Goal: Task Accomplishment & Management: Use online tool/utility

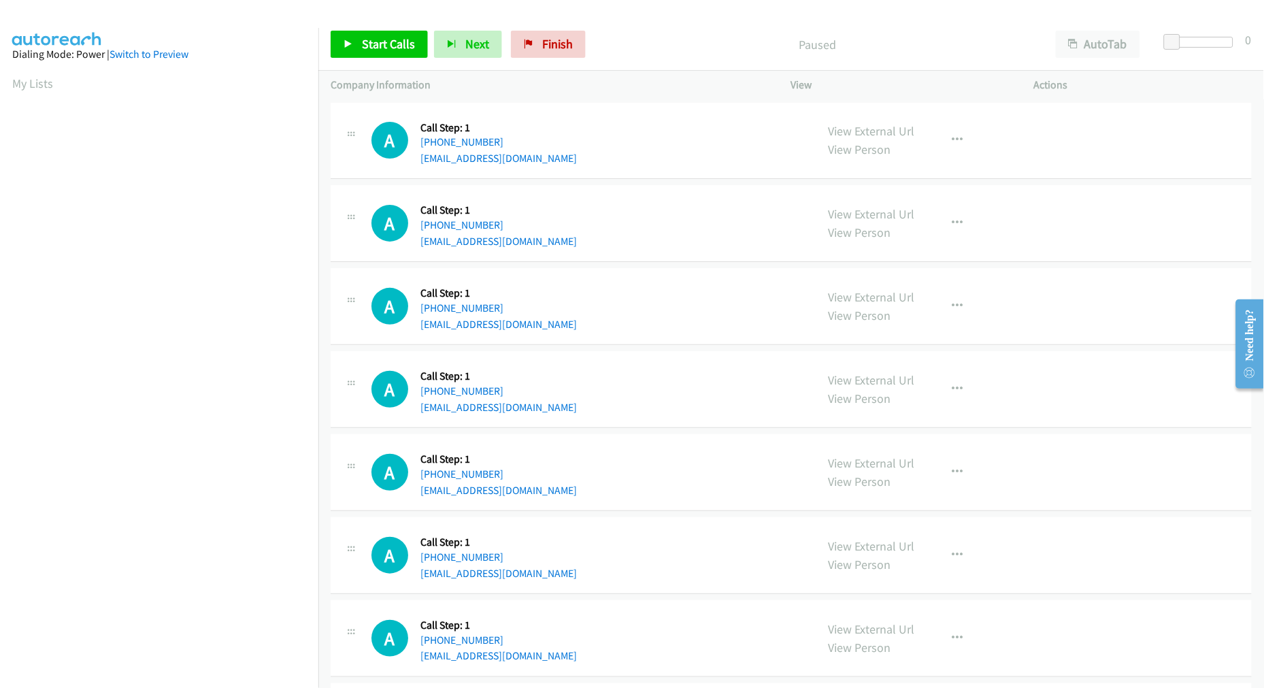
click at [654, 182] on td "A Callback Scheduled Call Step: 1 America/New_York +1 845-936-9130 rafaelliciag…" at bounding box center [790, 223] width 945 height 83
click at [401, 50] on span "Start Calls" at bounding box center [388, 44] width 53 height 16
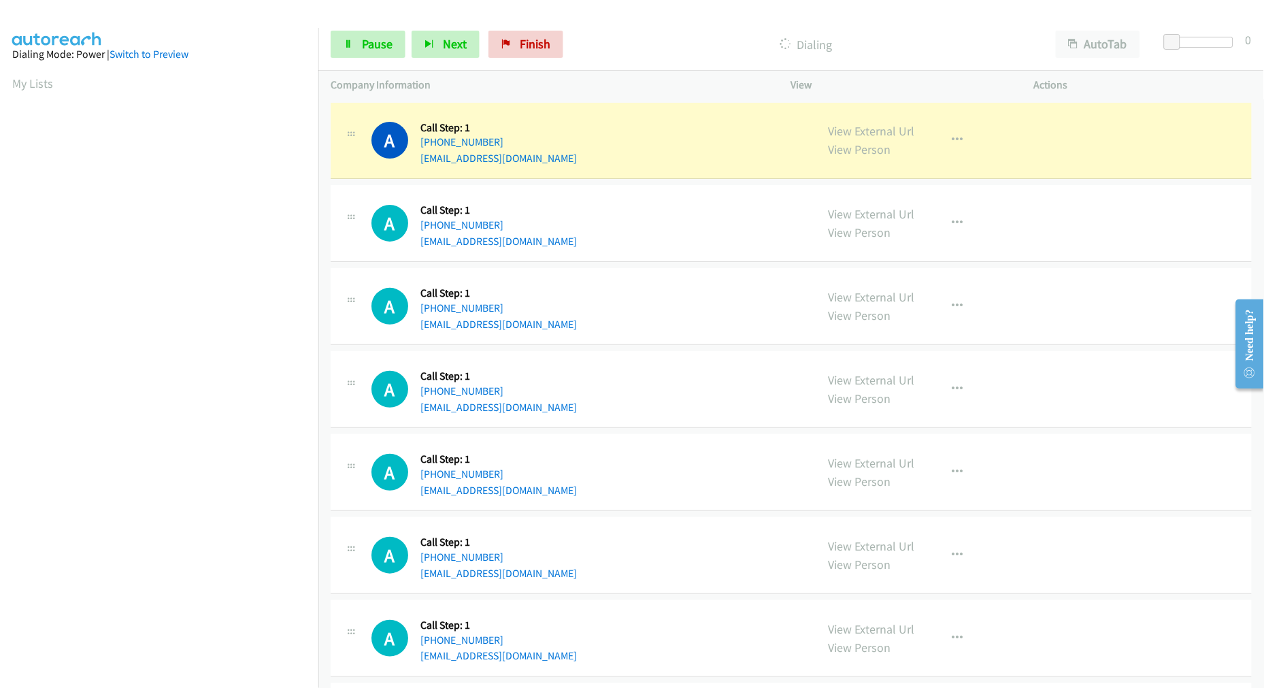
click at [677, 311] on div "A Callback Scheduled Call Step: 1 America/New_York +1 252-639-0331 allenemily42…" at bounding box center [587, 306] width 432 height 52
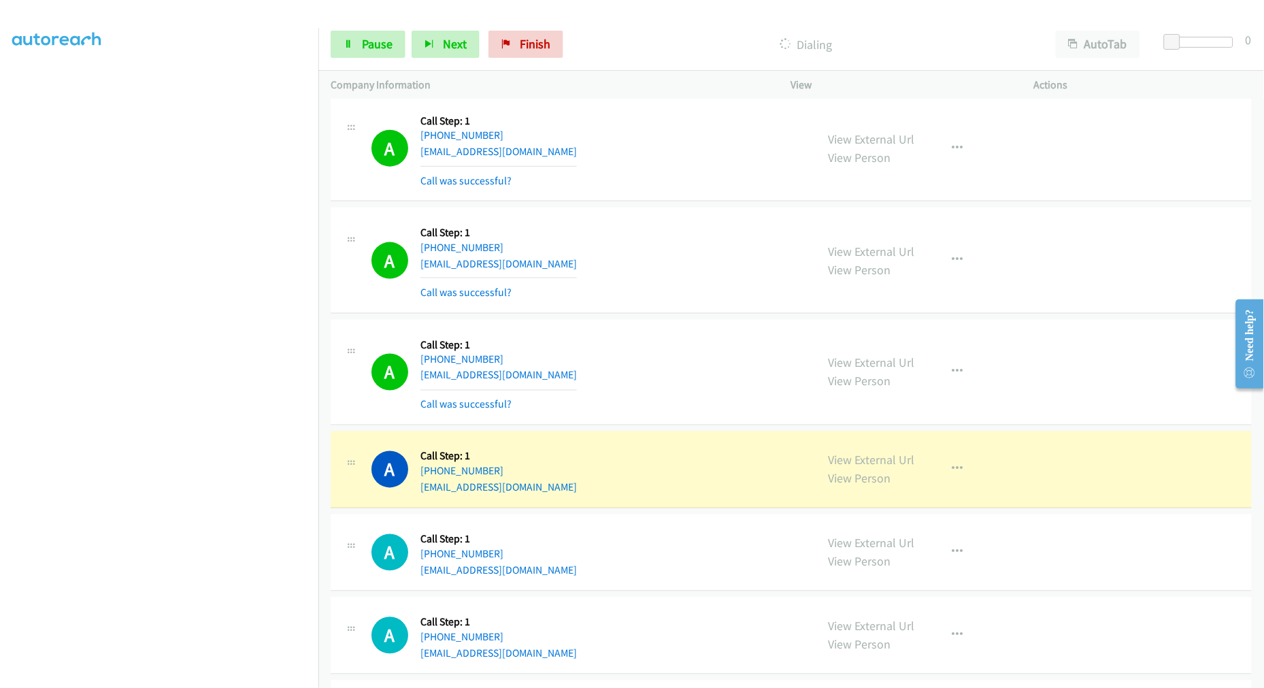
scroll to position [528, 0]
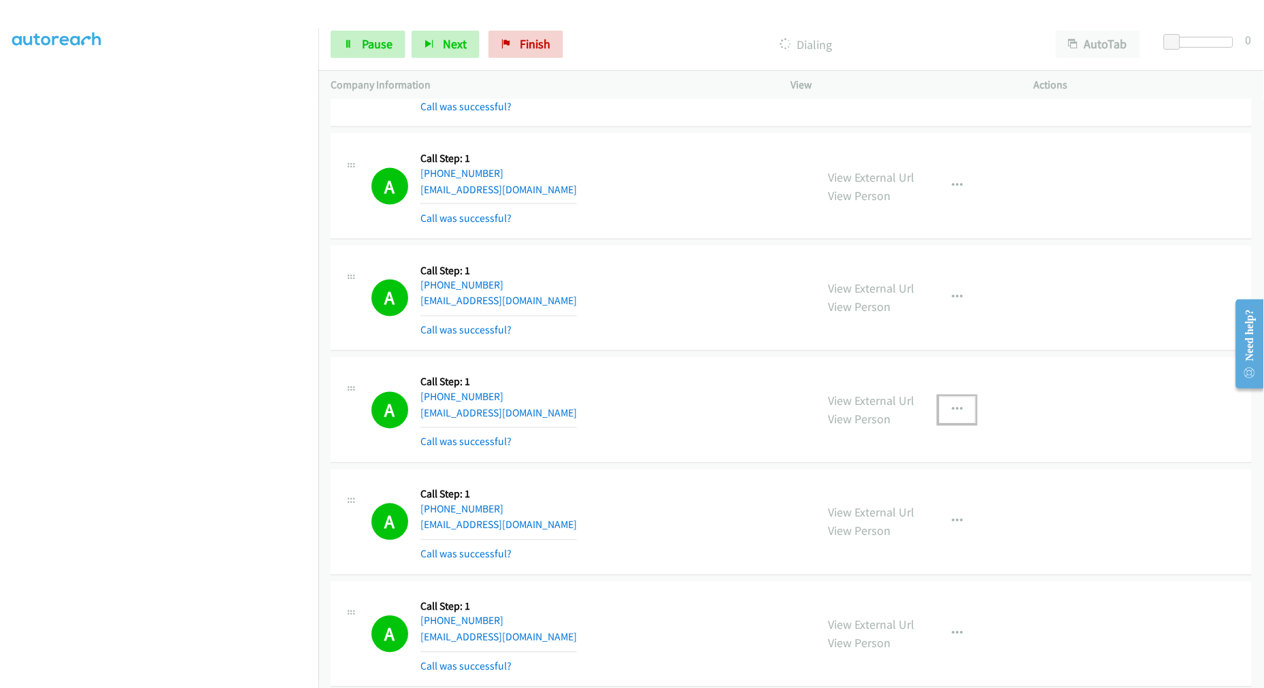
click at [954, 405] on icon "button" at bounding box center [957, 410] width 11 height 11
click at [862, 520] on link "Add to do not call list" at bounding box center [884, 526] width 181 height 27
click at [655, 298] on div "A Callback Scheduled Call Step: 1 America/New_York +1 646-895-4590 heida.scipio…" at bounding box center [587, 298] width 432 height 81
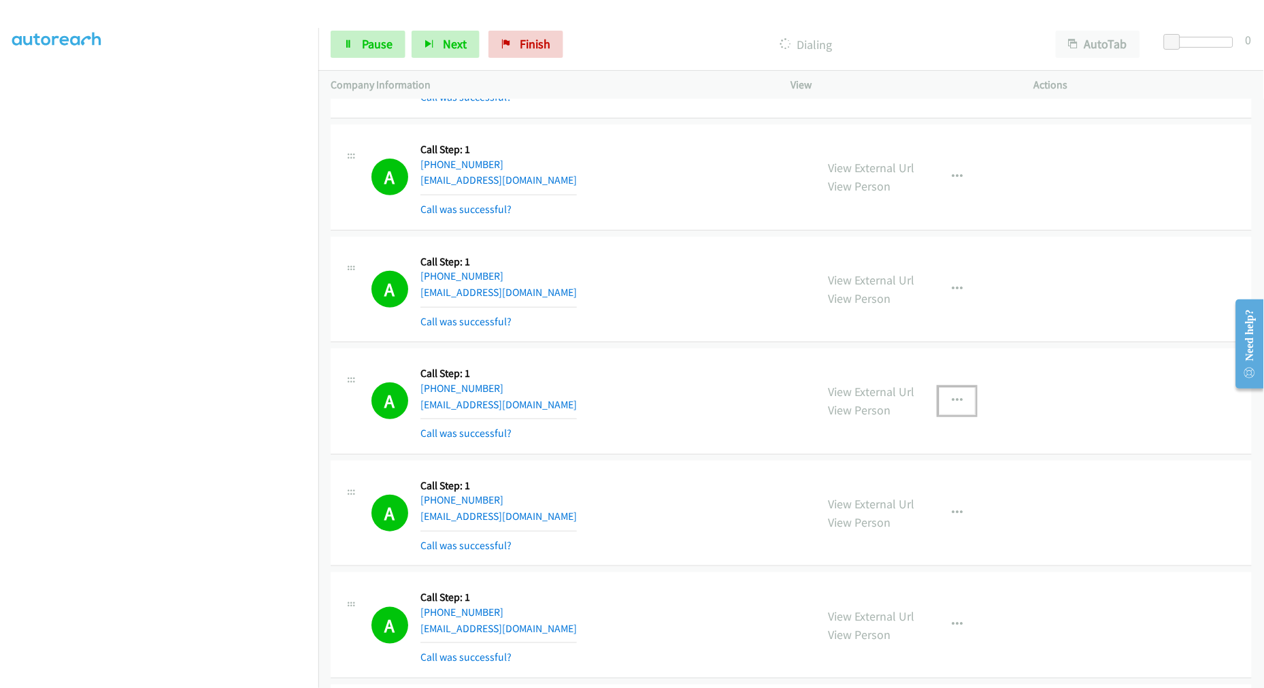
click at [957, 402] on button "button" at bounding box center [957, 400] width 37 height 27
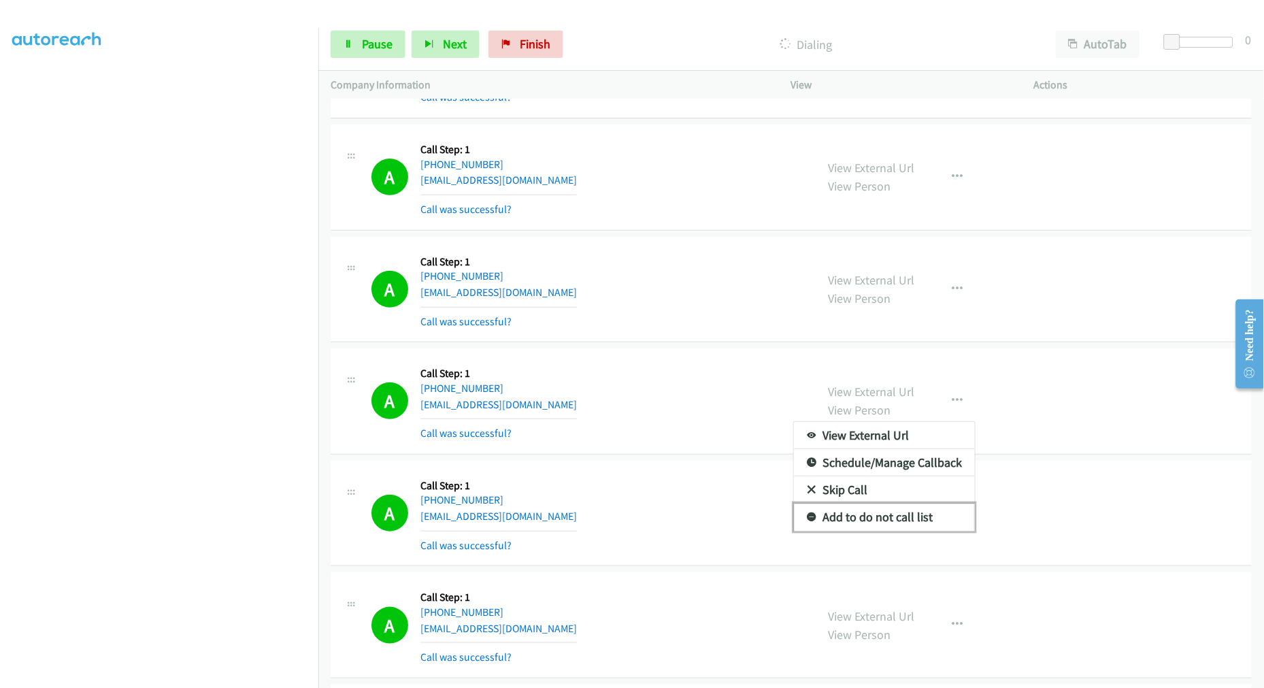
click at [858, 518] on link "Add to do not call list" at bounding box center [884, 516] width 181 height 27
drag, startPoint x: 678, startPoint y: 381, endPoint x: 694, endPoint y: 370, distance: 19.1
click at [682, 377] on div "A Callback Scheduled Call Step: 1 America/New_York +1 404-583-2933 calliebartos…" at bounding box center [587, 400] width 432 height 81
click at [749, 299] on div "A Callback Scheduled Call Step: 1 America/New_York +1 252-639-0331 allenemily42…" at bounding box center [587, 289] width 432 height 81
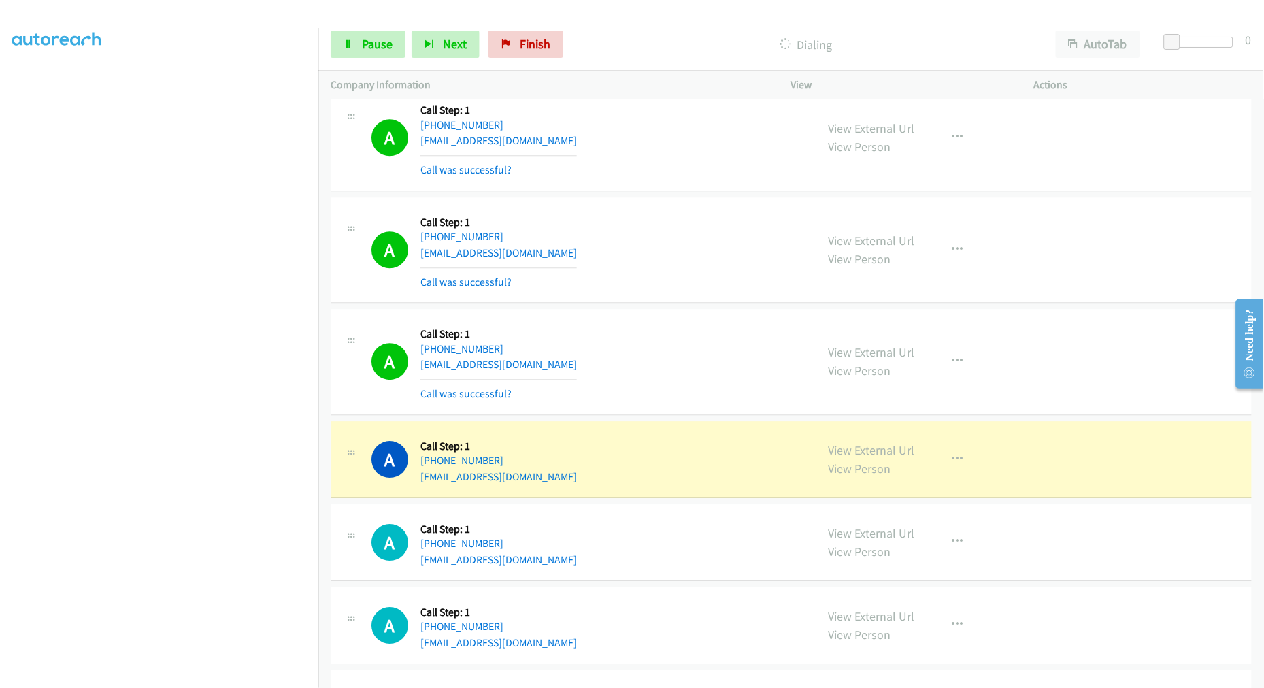
scroll to position [1072, 0]
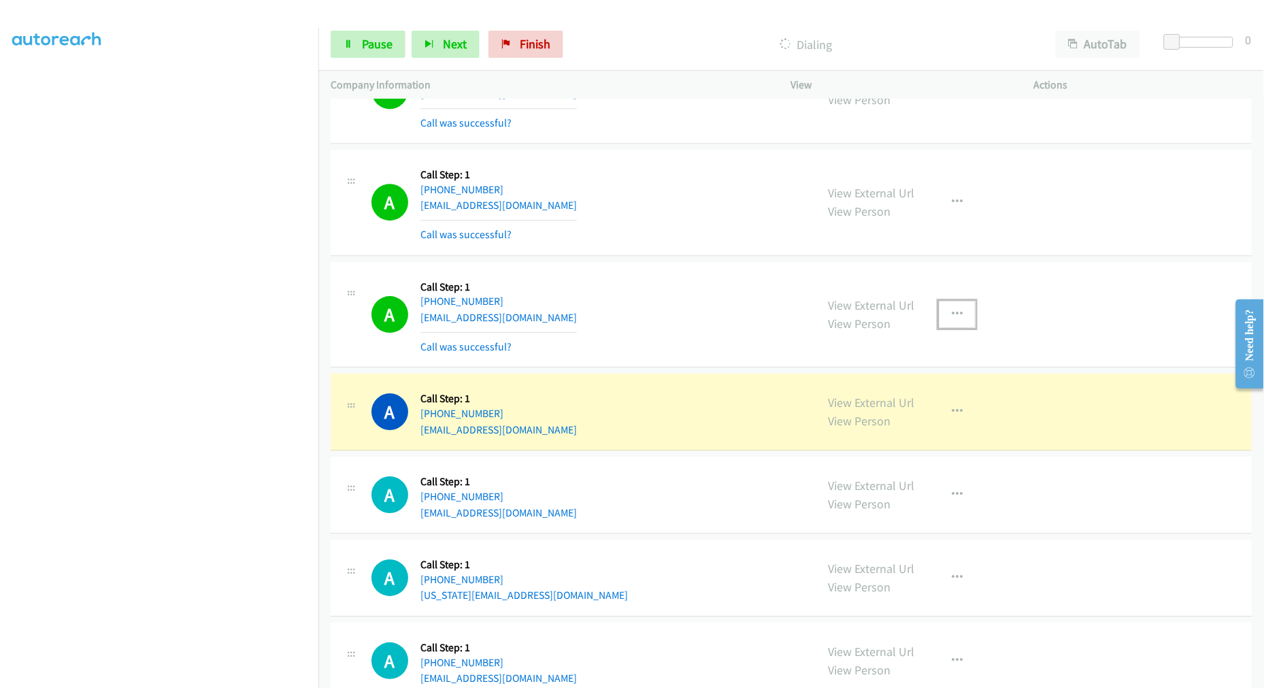
drag, startPoint x: 951, startPoint y: 312, endPoint x: 894, endPoint y: 418, distance: 120.2
click at [952, 312] on icon "button" at bounding box center [957, 314] width 11 height 11
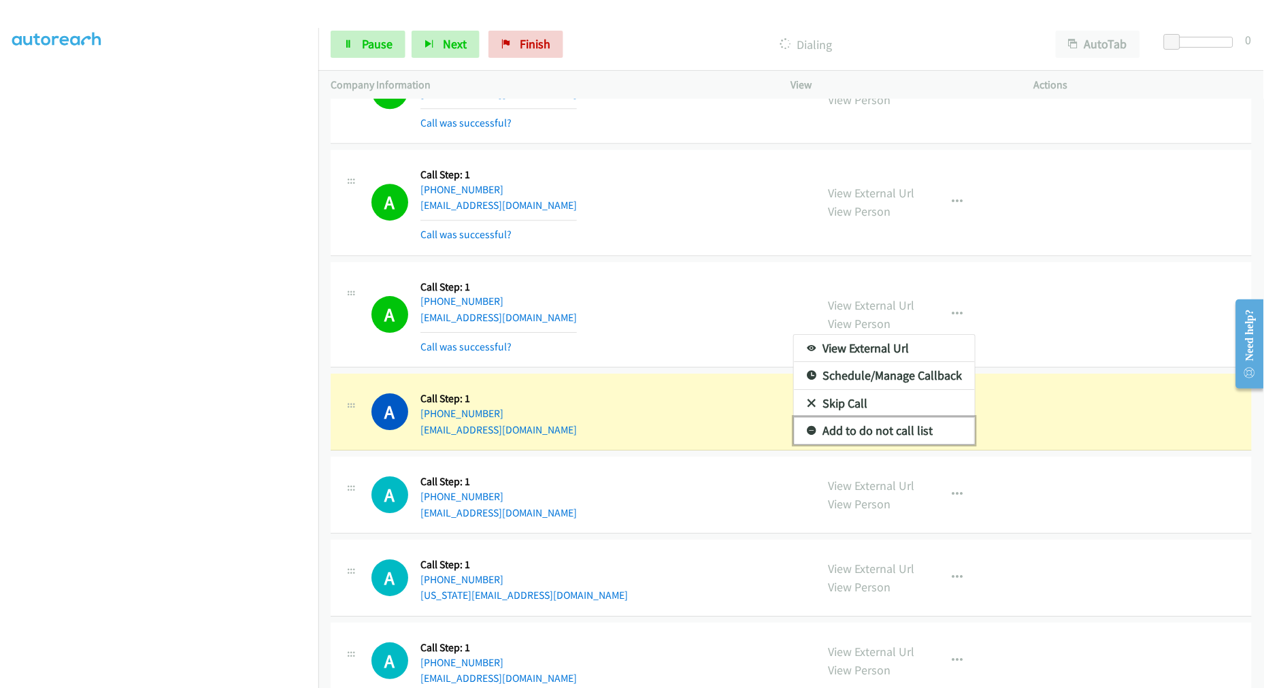
click at [879, 431] on link "Add to do not call list" at bounding box center [884, 430] width 181 height 27
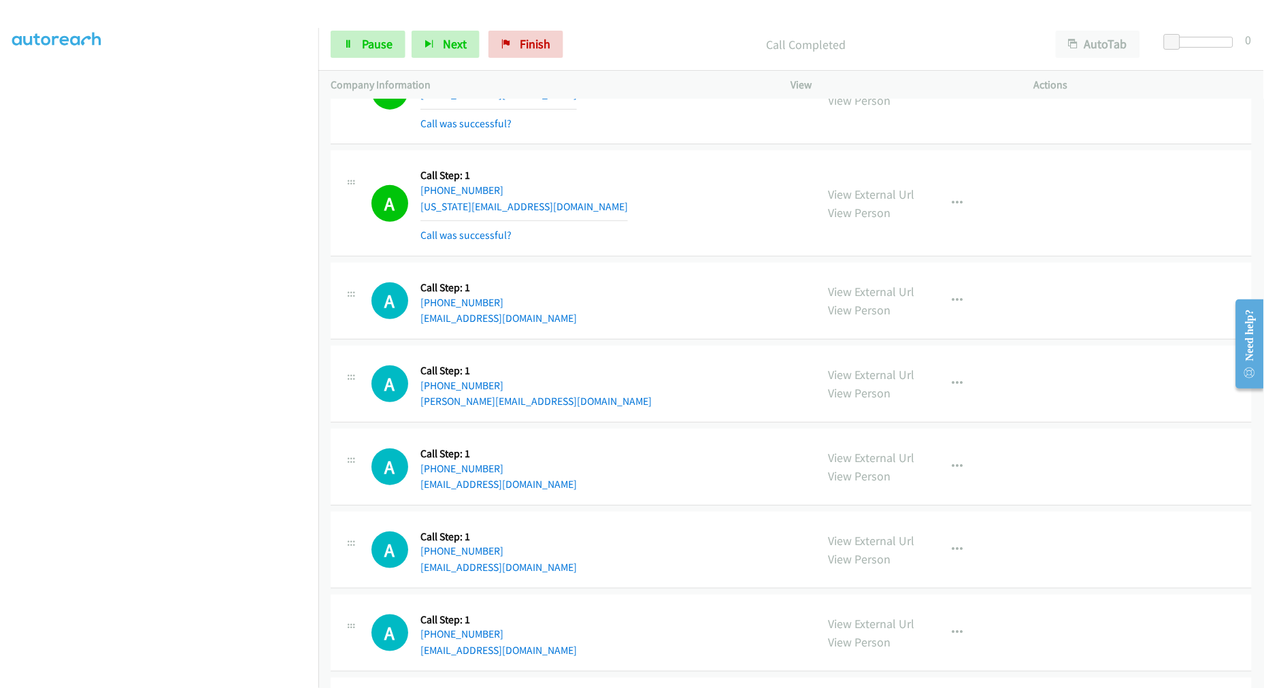
scroll to position [1526, 0]
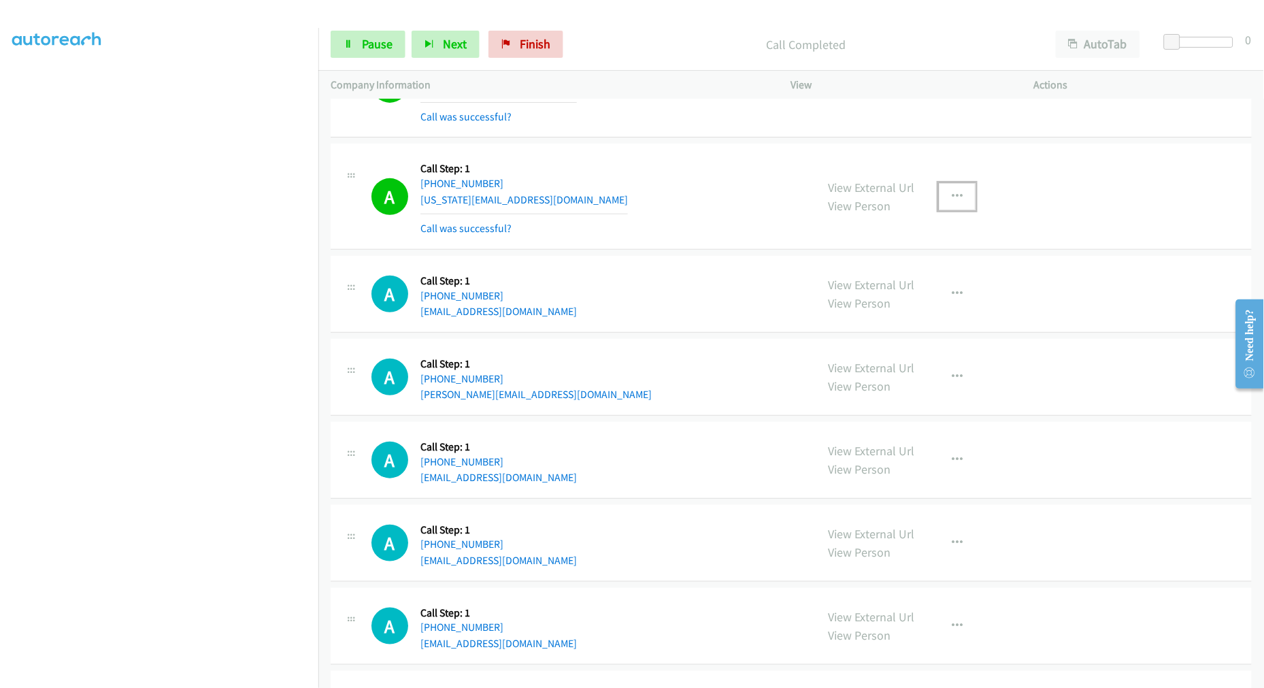
click at [952, 195] on icon "button" at bounding box center [957, 196] width 11 height 11
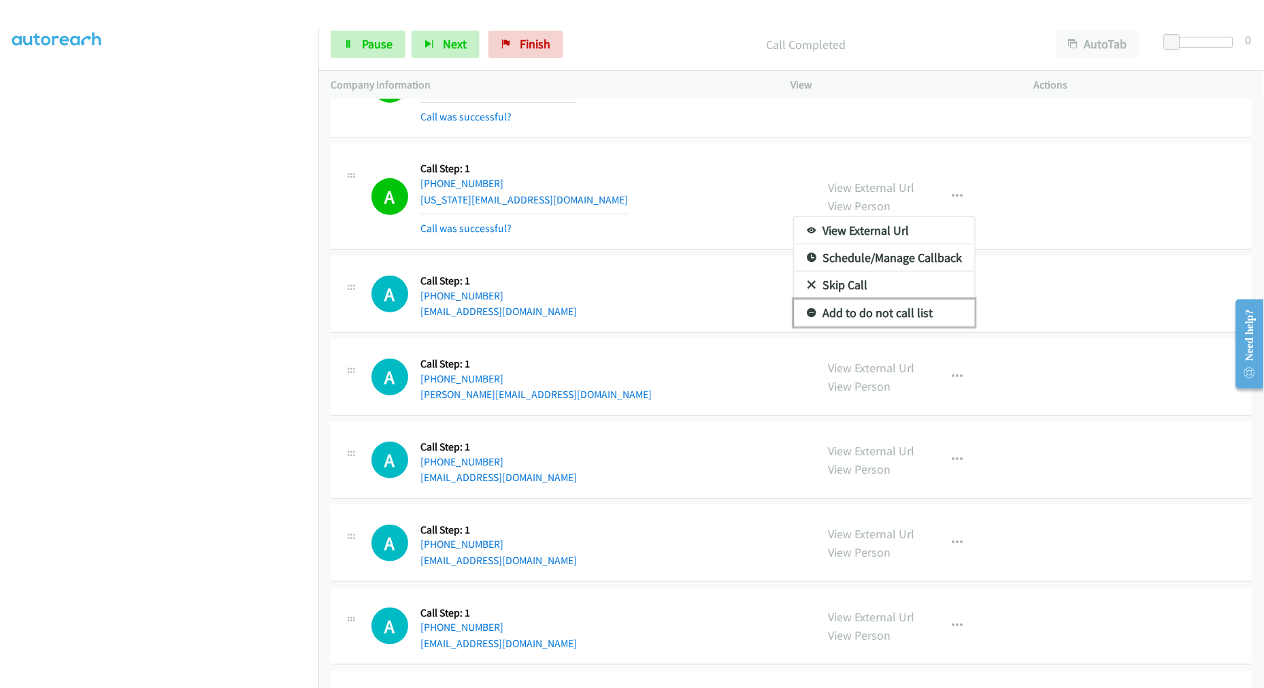
click at [862, 322] on link "Add to do not call list" at bounding box center [884, 312] width 181 height 27
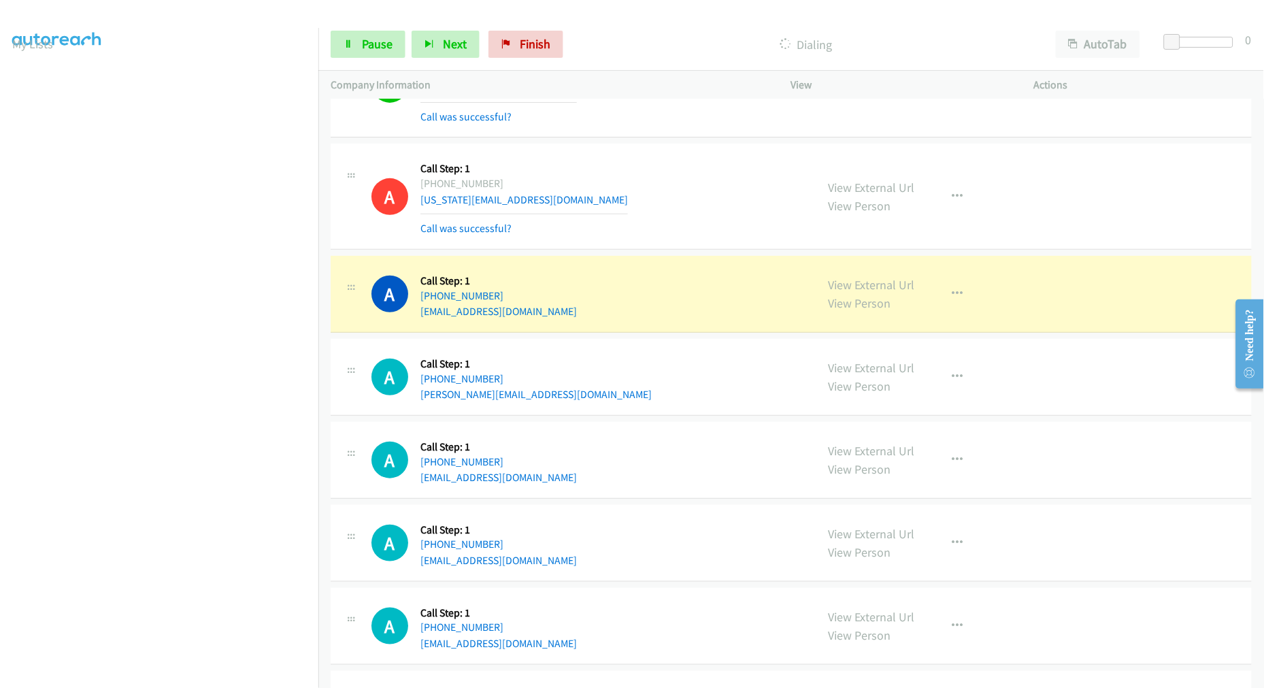
scroll to position [76, 0]
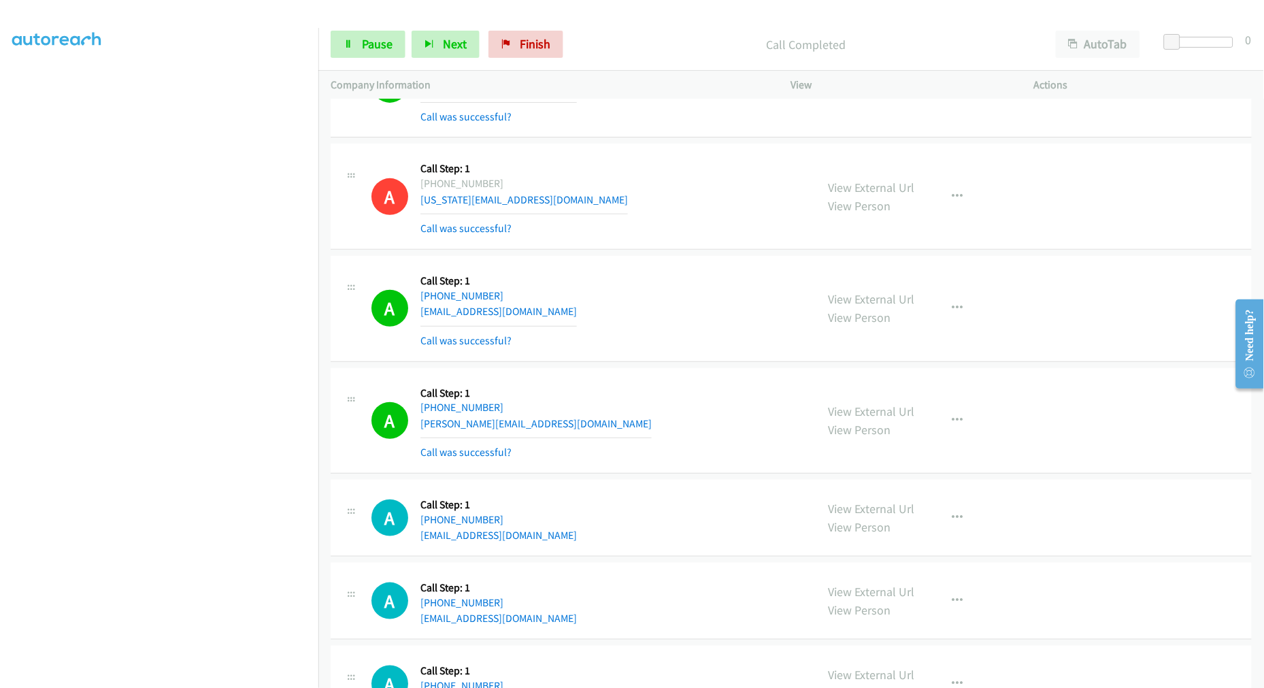
drag, startPoint x: 377, startPoint y: 59, endPoint x: 396, endPoint y: 52, distance: 20.2
click at [377, 58] on div "Start Calls Pause Next Finish Call Completed AutoTab AutoTab 0" at bounding box center [790, 44] width 945 height 52
click at [395, 52] on link "Pause" at bounding box center [368, 44] width 75 height 27
click at [357, 52] on link "Start Calls" at bounding box center [379, 44] width 97 height 27
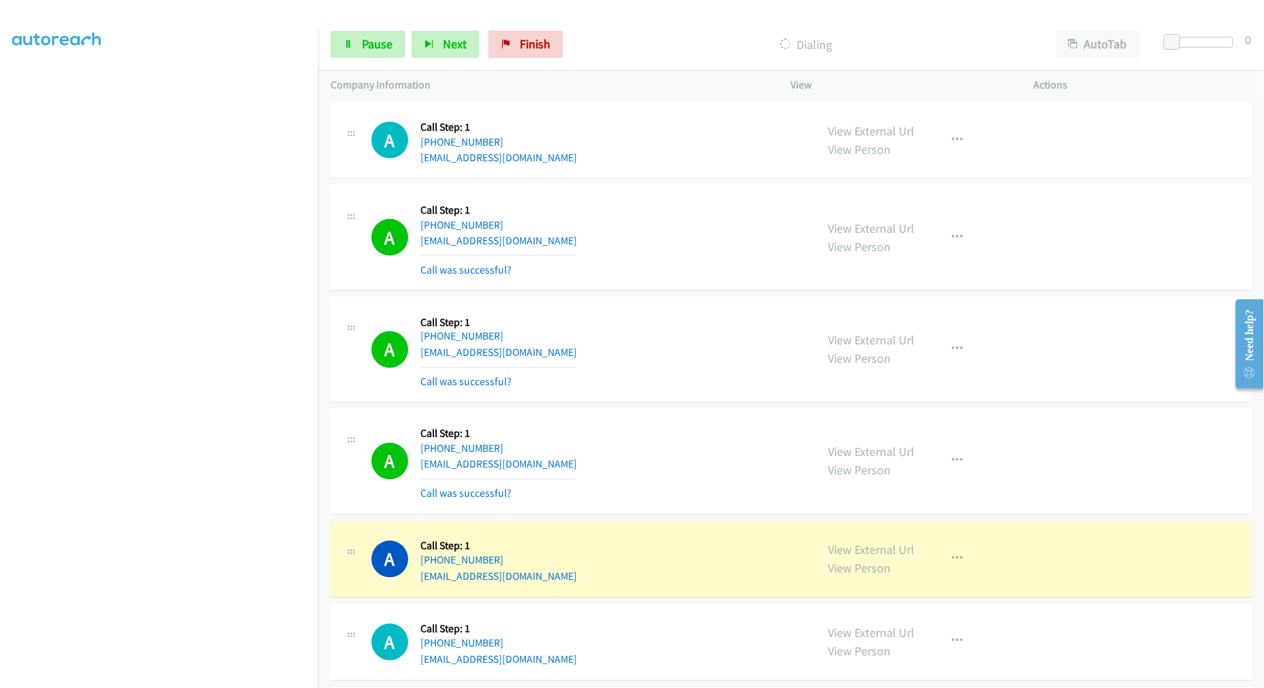
scroll to position [2130, 0]
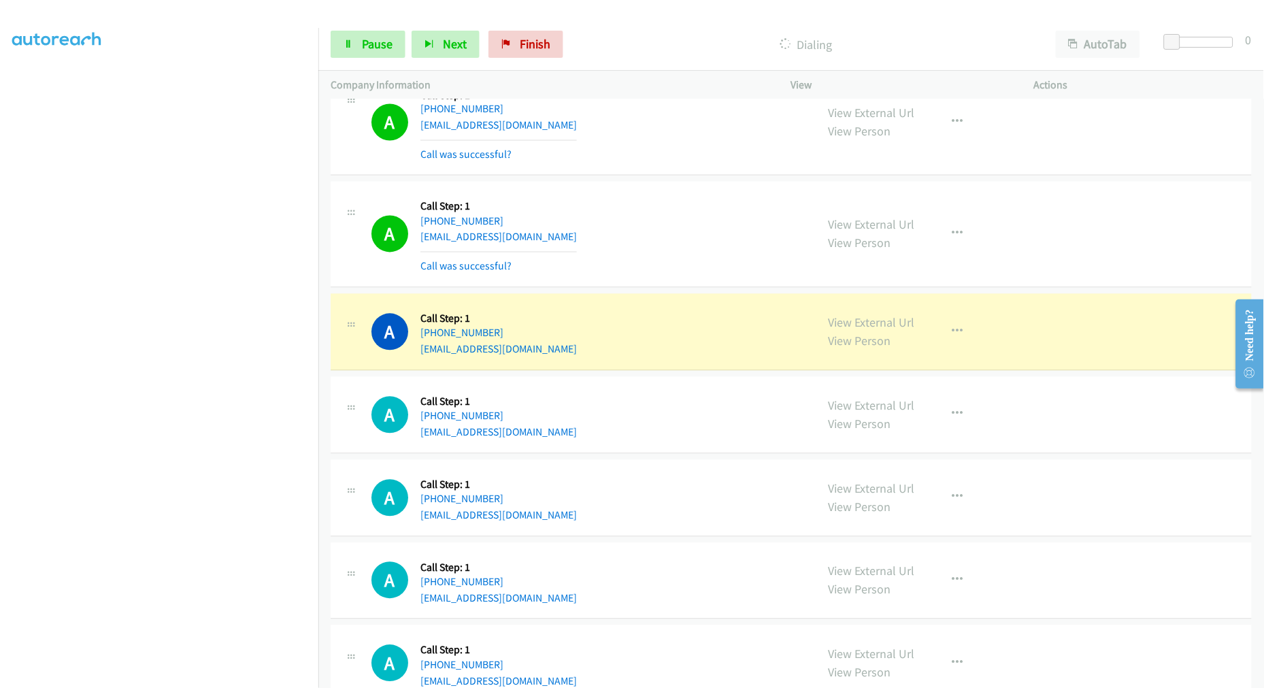
drag, startPoint x: 878, startPoint y: 331, endPoint x: 854, endPoint y: 295, distance: 43.6
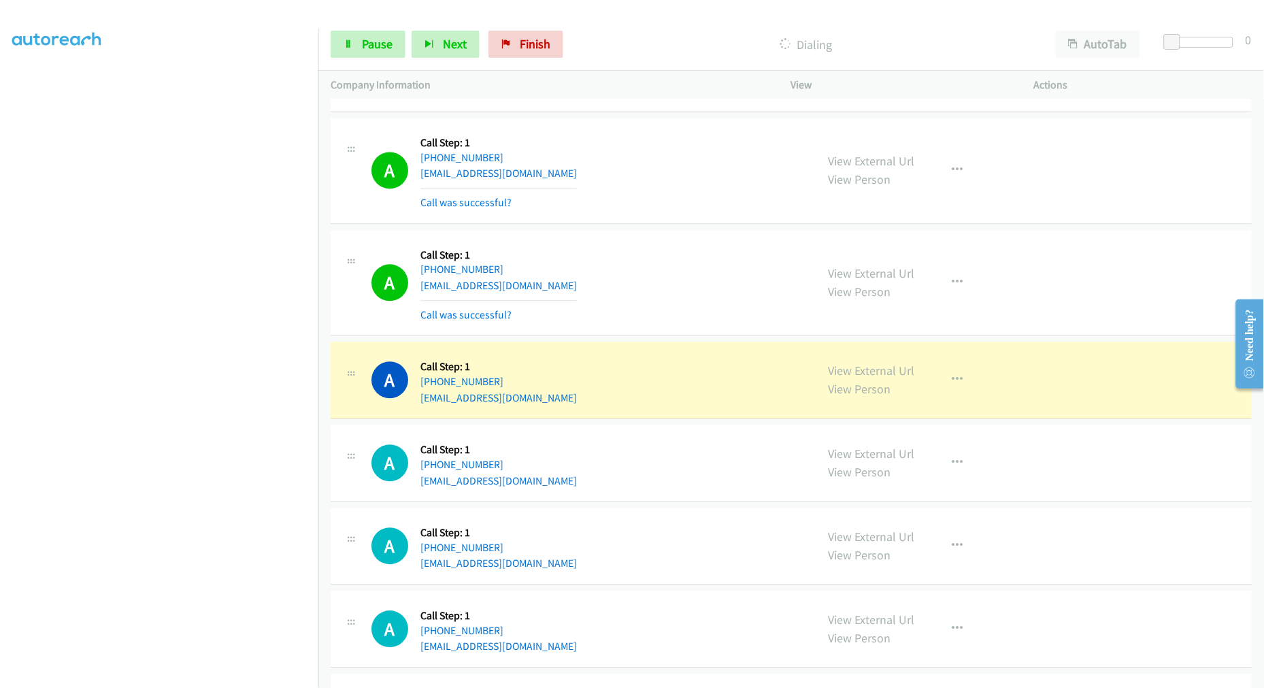
scroll to position [2281, 0]
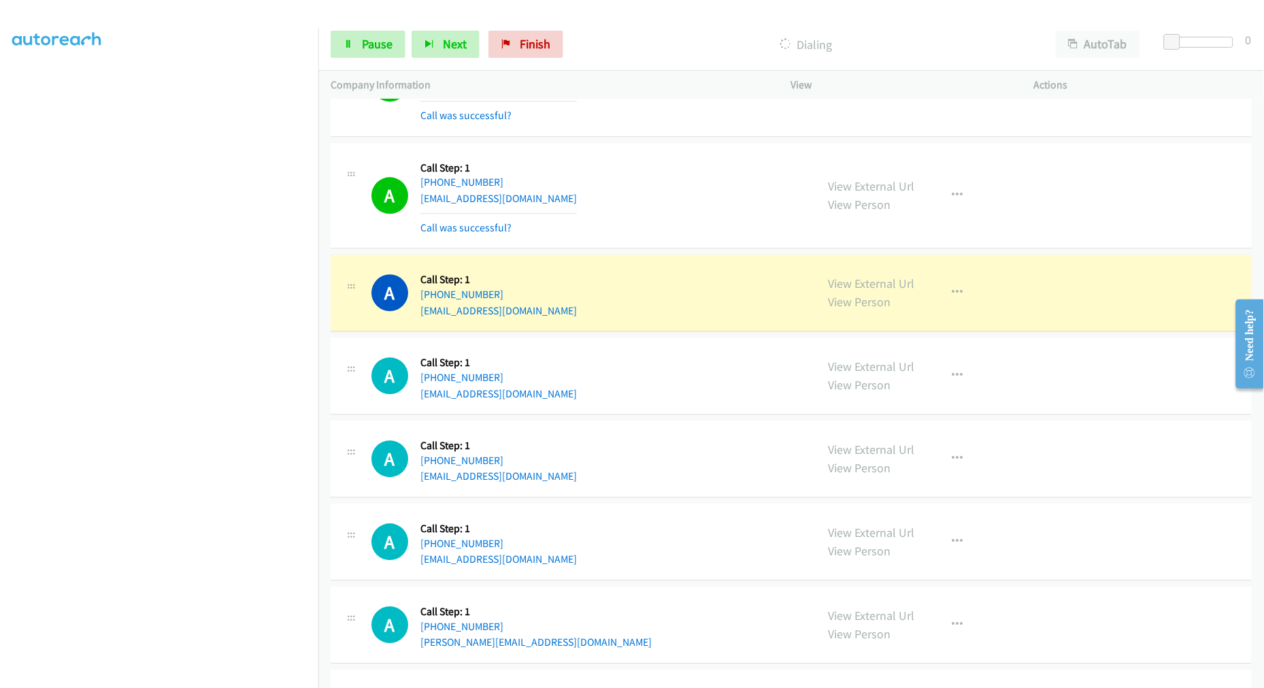
click at [662, 161] on div "A Callback Scheduled Call Step: 1 America/New_York +1 732-588-3808 18321979887@…" at bounding box center [587, 195] width 432 height 81
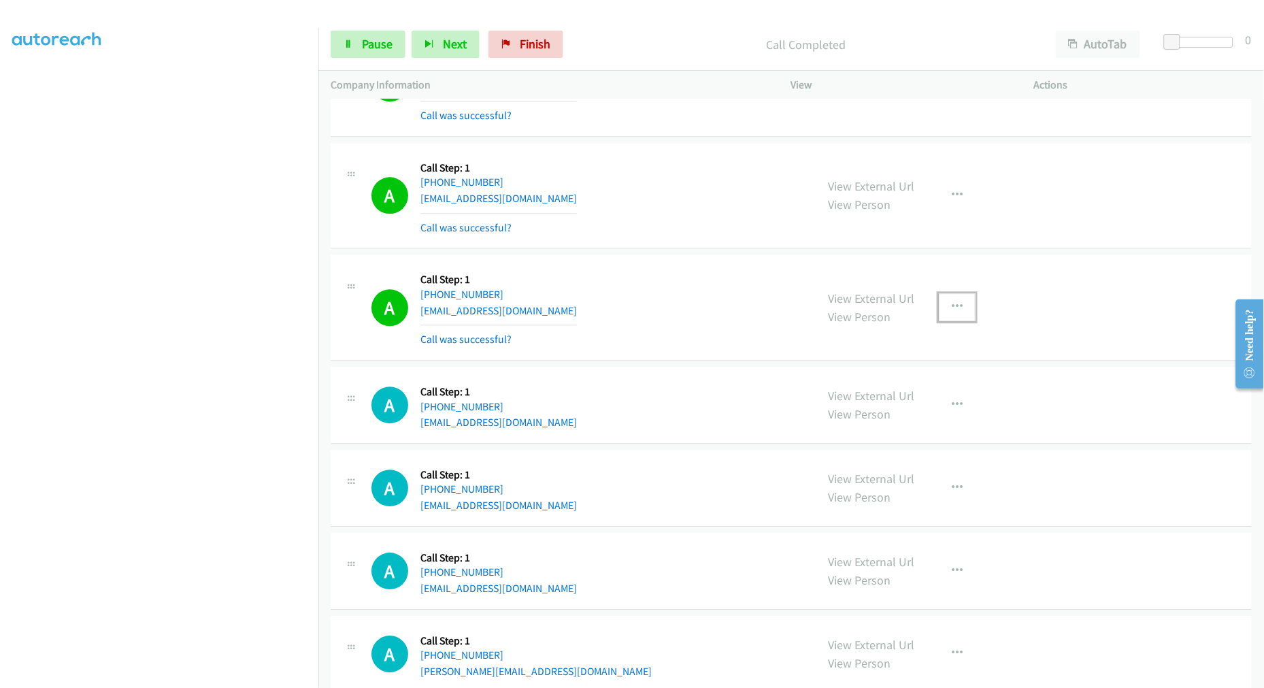
click at [953, 304] on icon "button" at bounding box center [957, 306] width 11 height 11
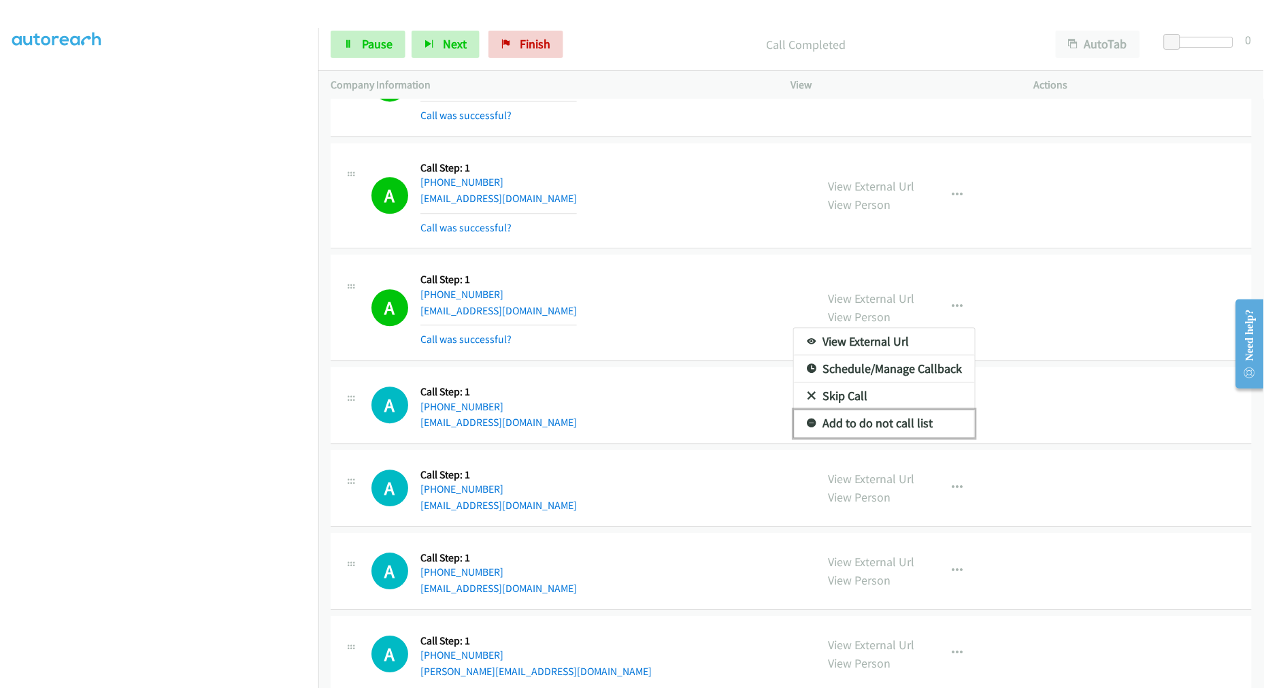
click at [871, 422] on link "Add to do not call list" at bounding box center [884, 422] width 181 height 27
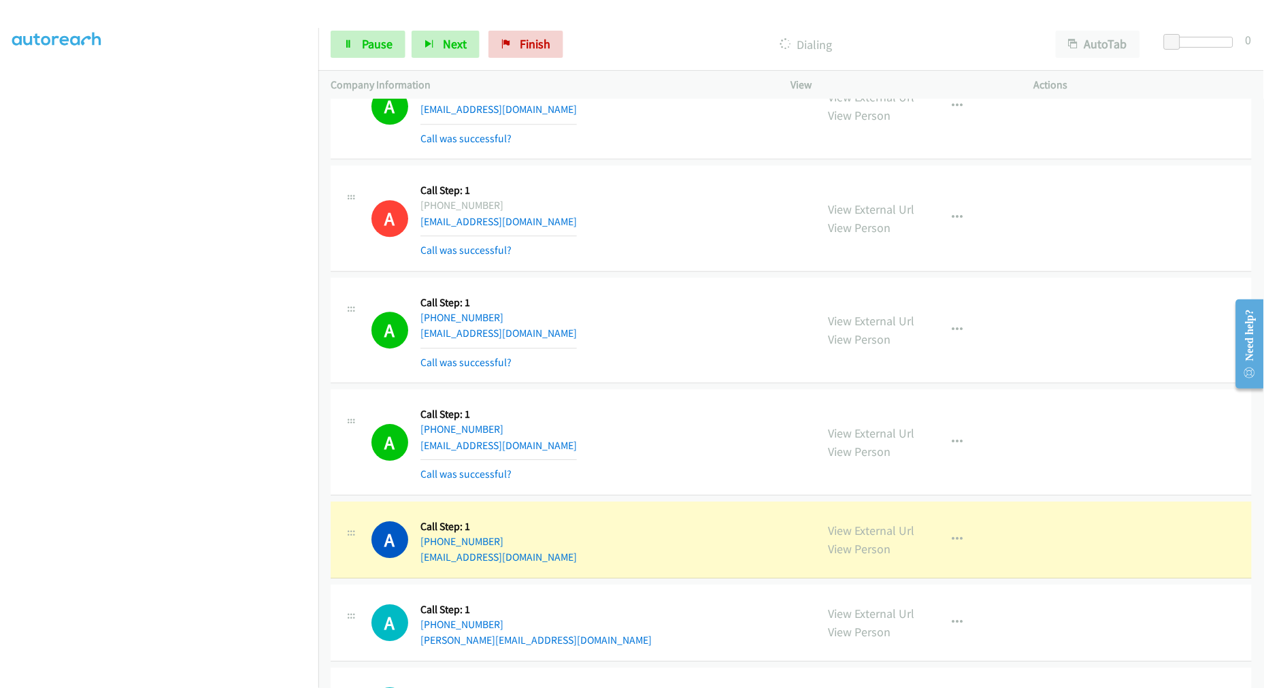
scroll to position [2508, 0]
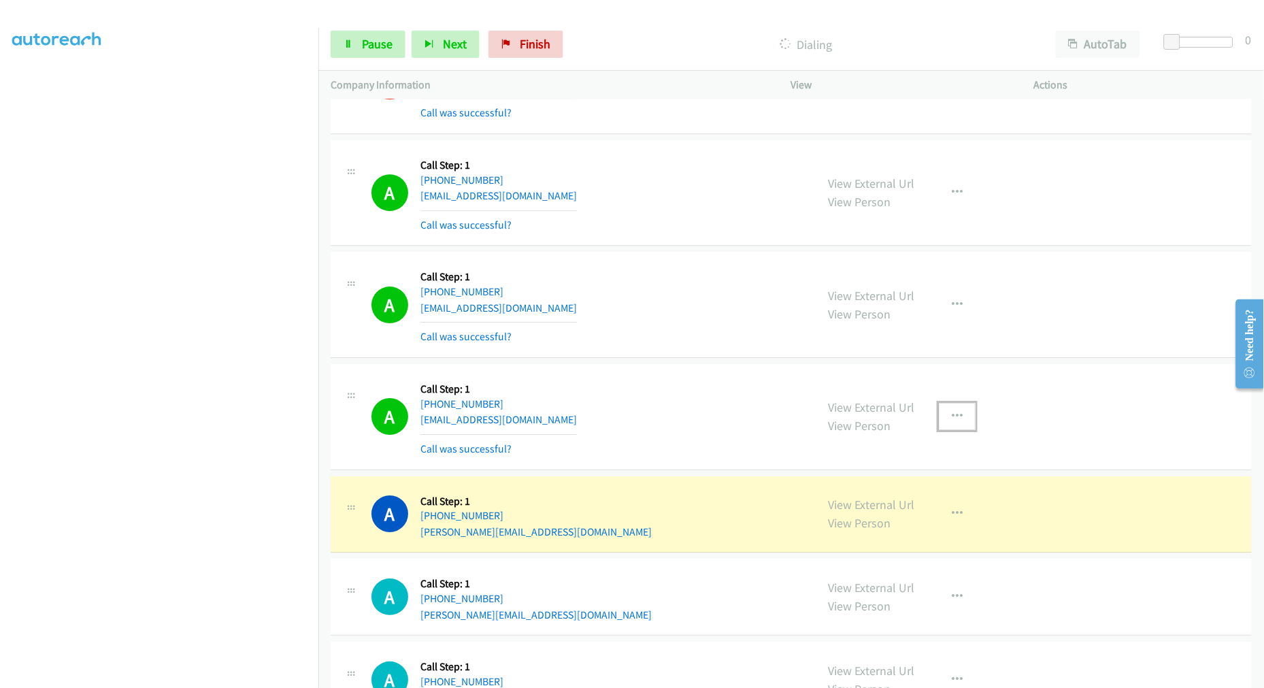
click at [961, 422] on button "button" at bounding box center [957, 416] width 37 height 27
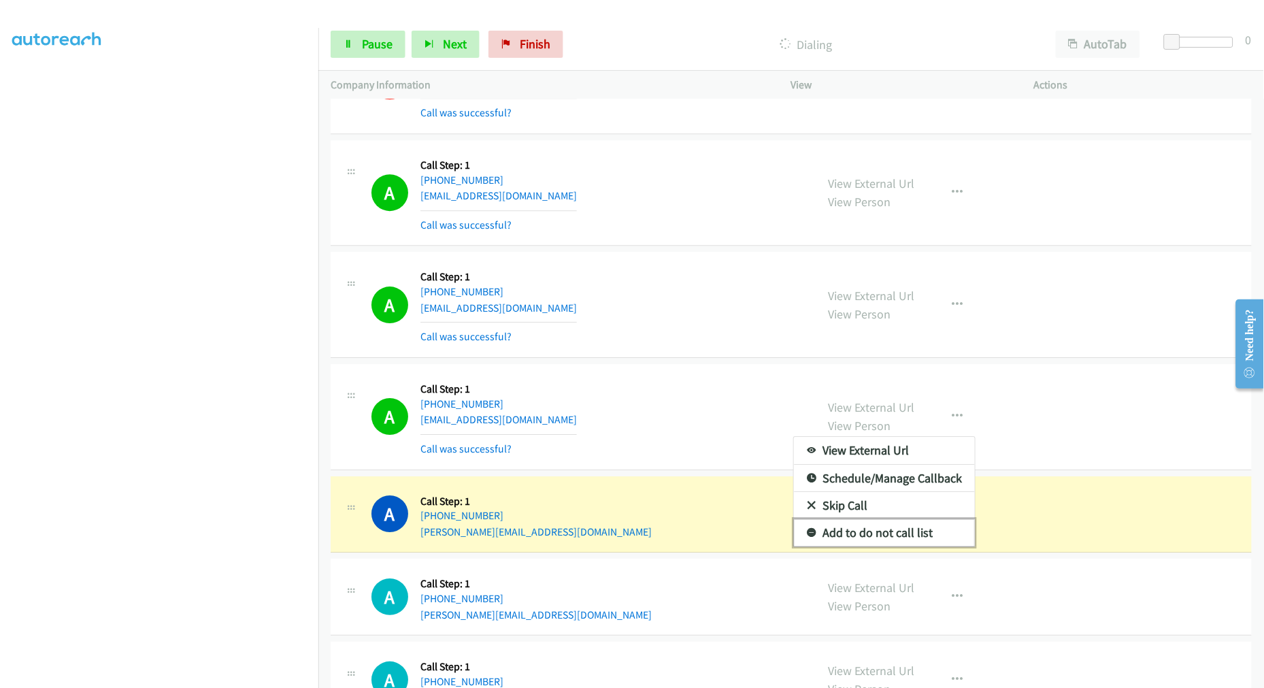
click at [873, 529] on link "Add to do not call list" at bounding box center [884, 532] width 181 height 27
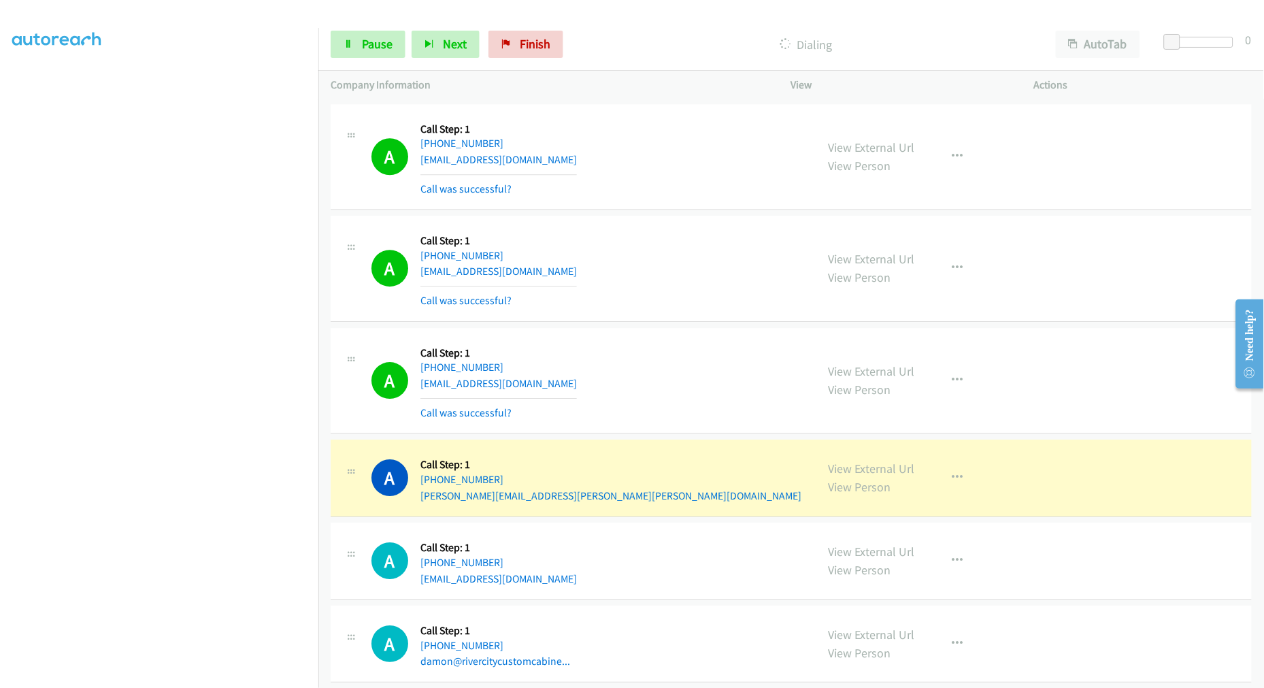
scroll to position [4020, 0]
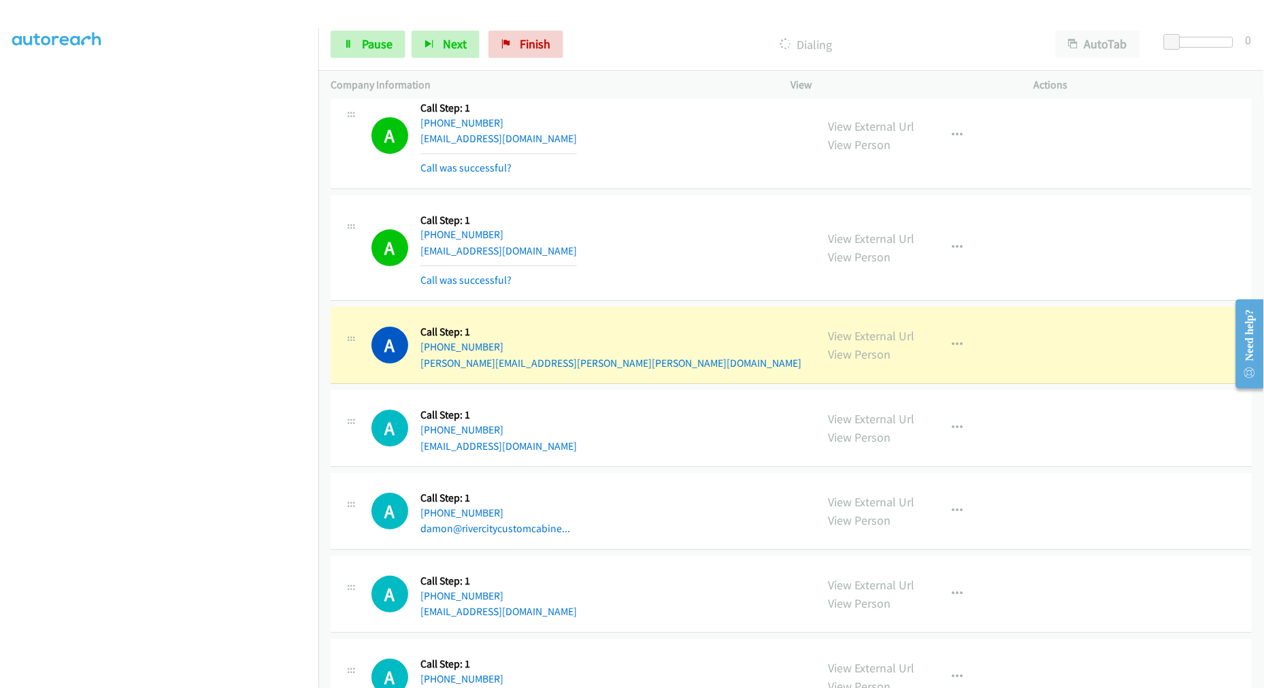
click at [604, 292] on div "A Callback Scheduled Call Step: 1 America/Chicago +1 512-563-0823 celsberry.1@g…" at bounding box center [791, 248] width 921 height 106
click at [220, 682] on aside "Dialing Mode: Power | Switch to Preview My Lists" at bounding box center [159, 339] width 318 height 753
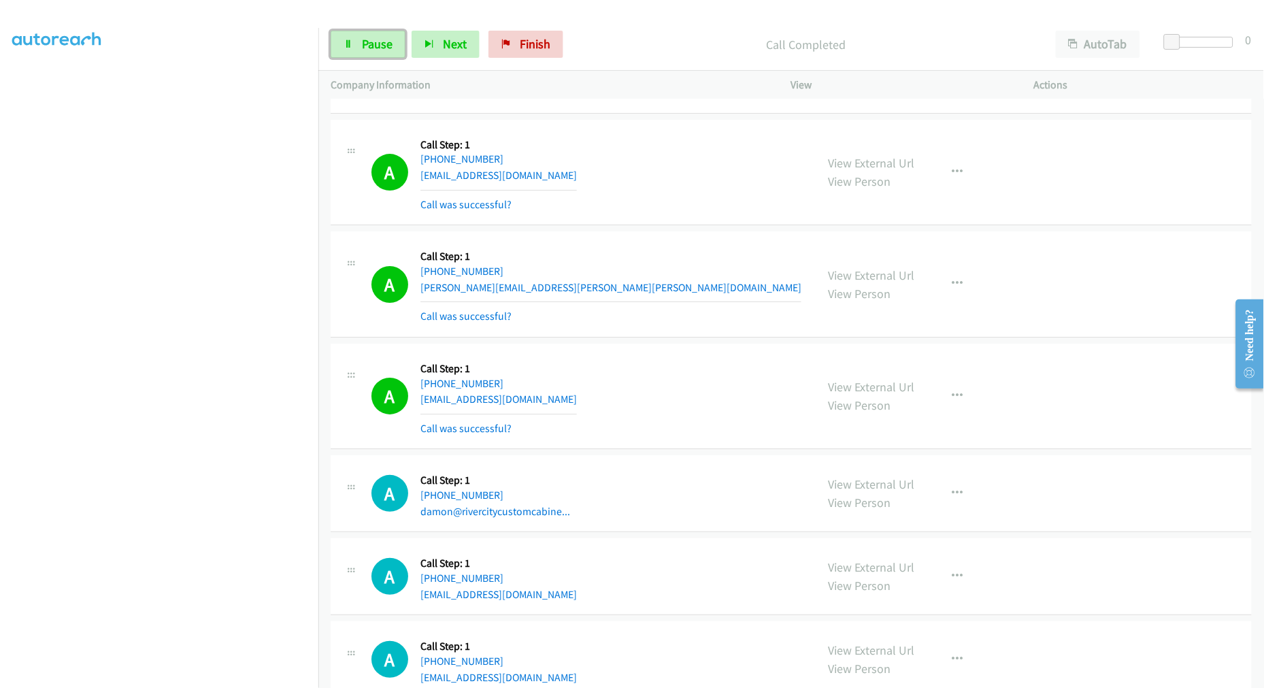
click at [375, 51] on span "Pause" at bounding box center [377, 44] width 31 height 16
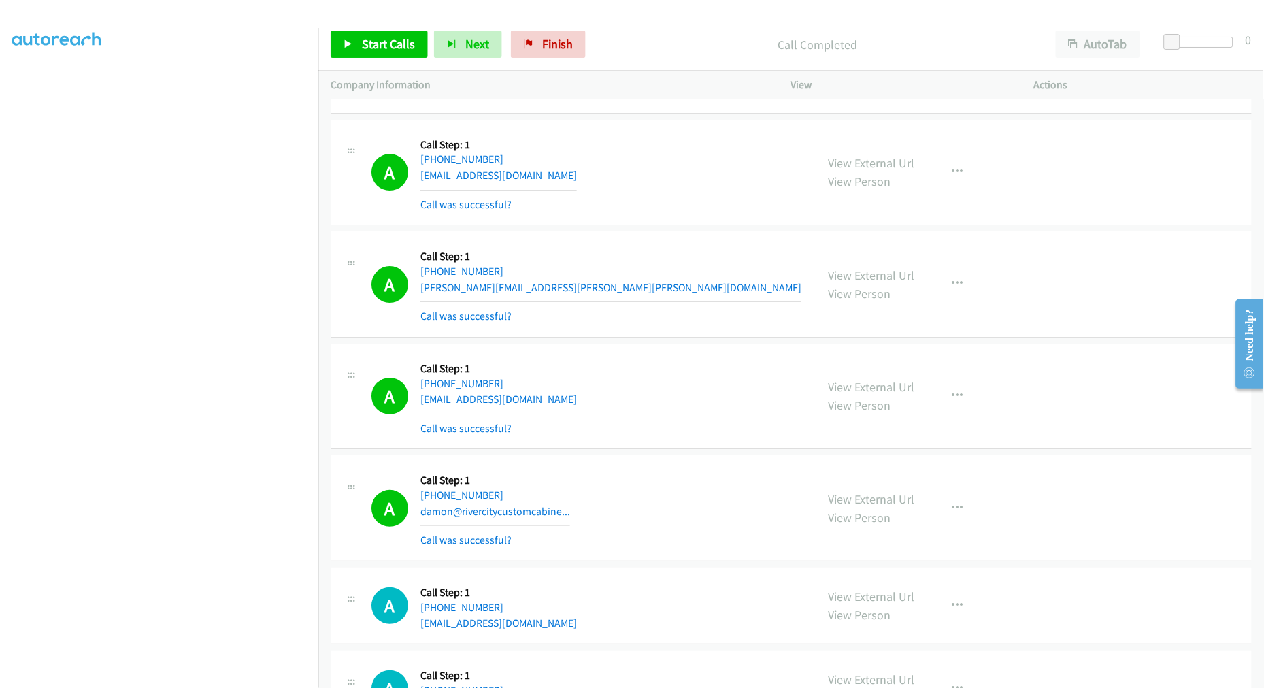
click at [610, 257] on div "A Callback Scheduled Call Step: 1 America/New_York +1 513-313-3671 phyllis.rose…" at bounding box center [587, 283] width 432 height 81
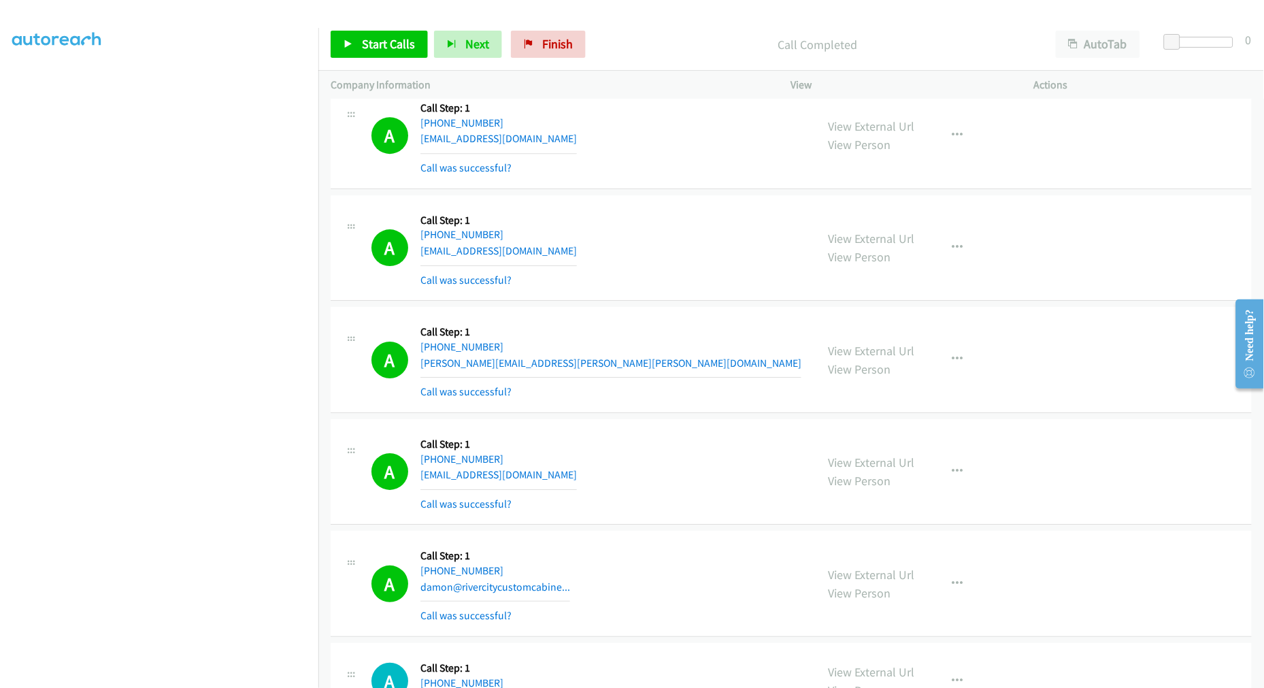
drag, startPoint x: 872, startPoint y: 166, endPoint x: 903, endPoint y: 201, distance: 46.7
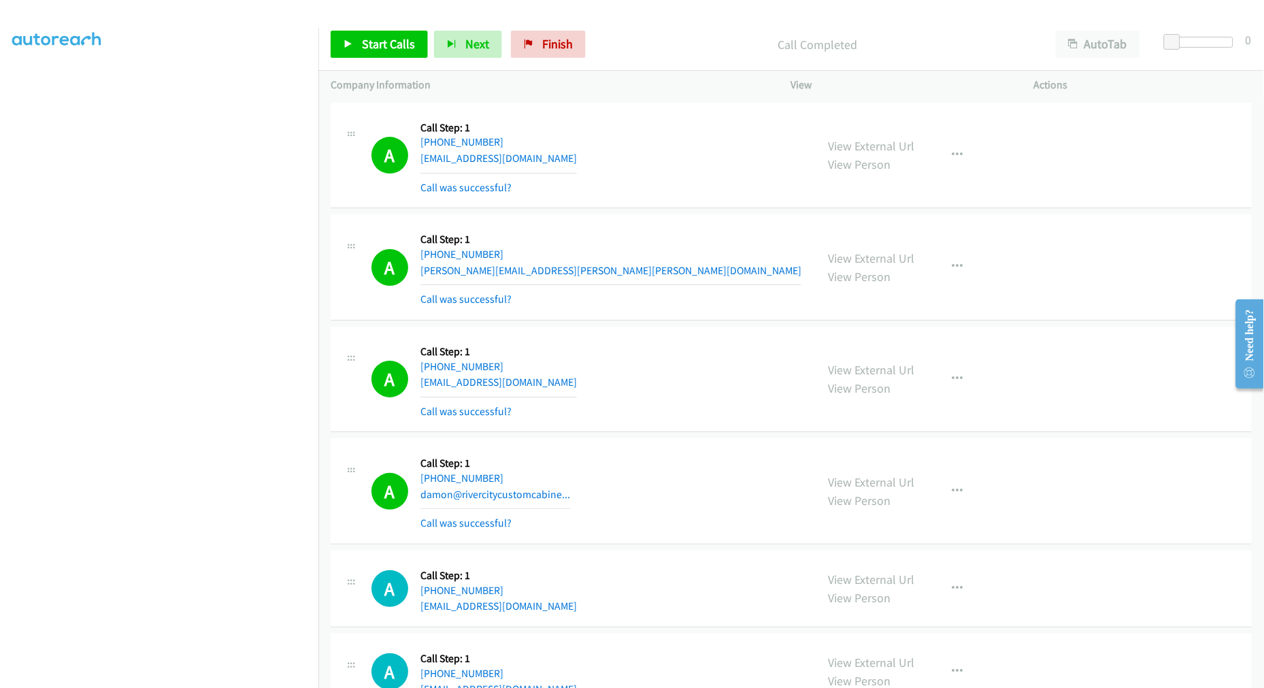
scroll to position [4003, 0]
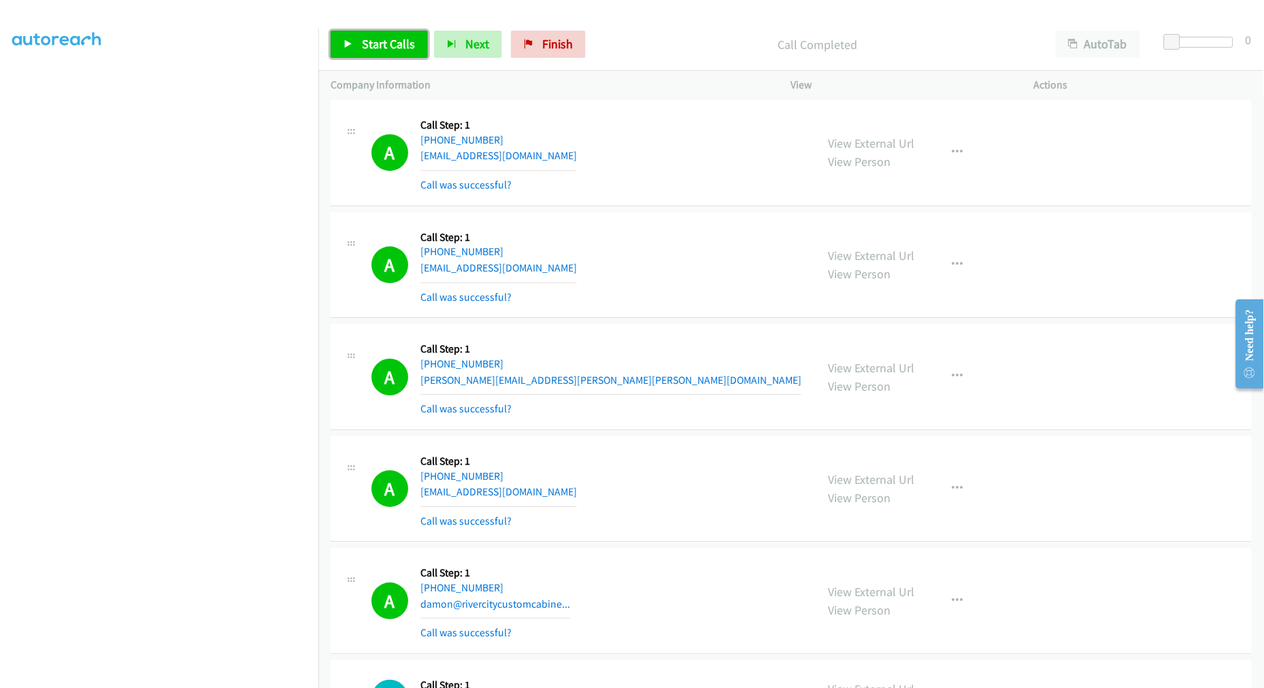
click at [384, 39] on span "Start Calls" at bounding box center [388, 44] width 53 height 16
click at [709, 284] on div "A Callback Scheduled Call Step: 1 America/Chicago +1 512-563-0823 celsberry.1@g…" at bounding box center [587, 264] width 432 height 81
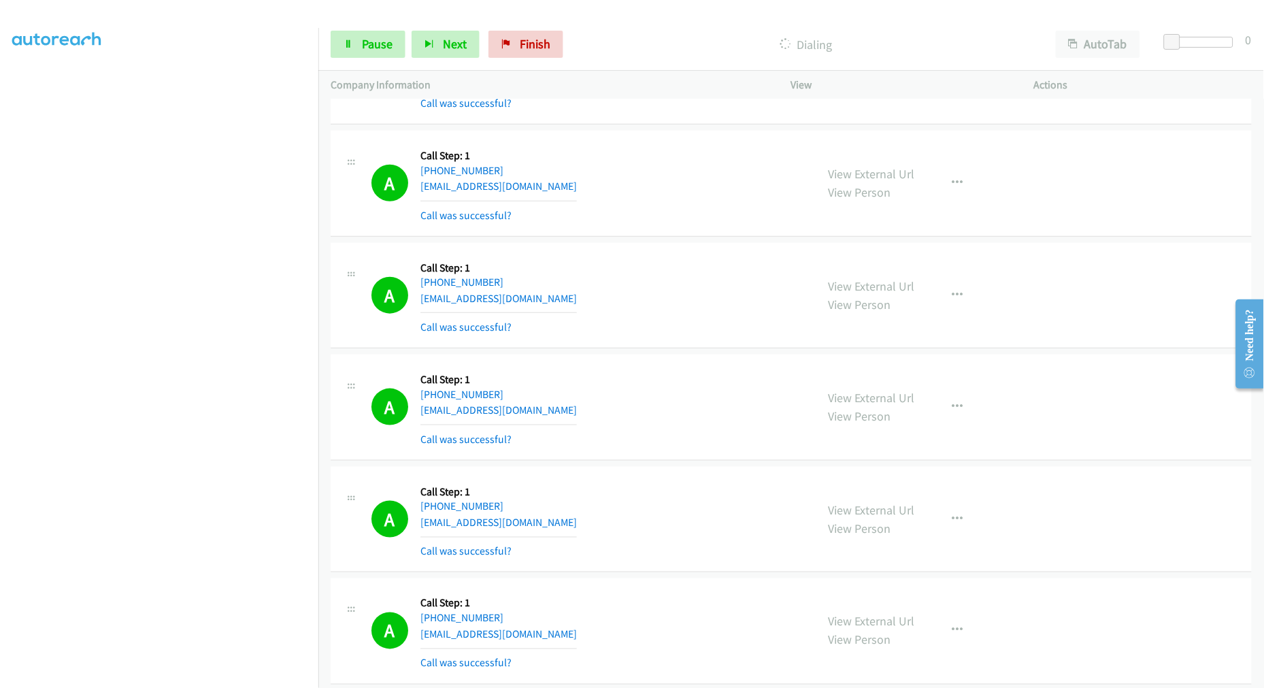
scroll to position [4834, 0]
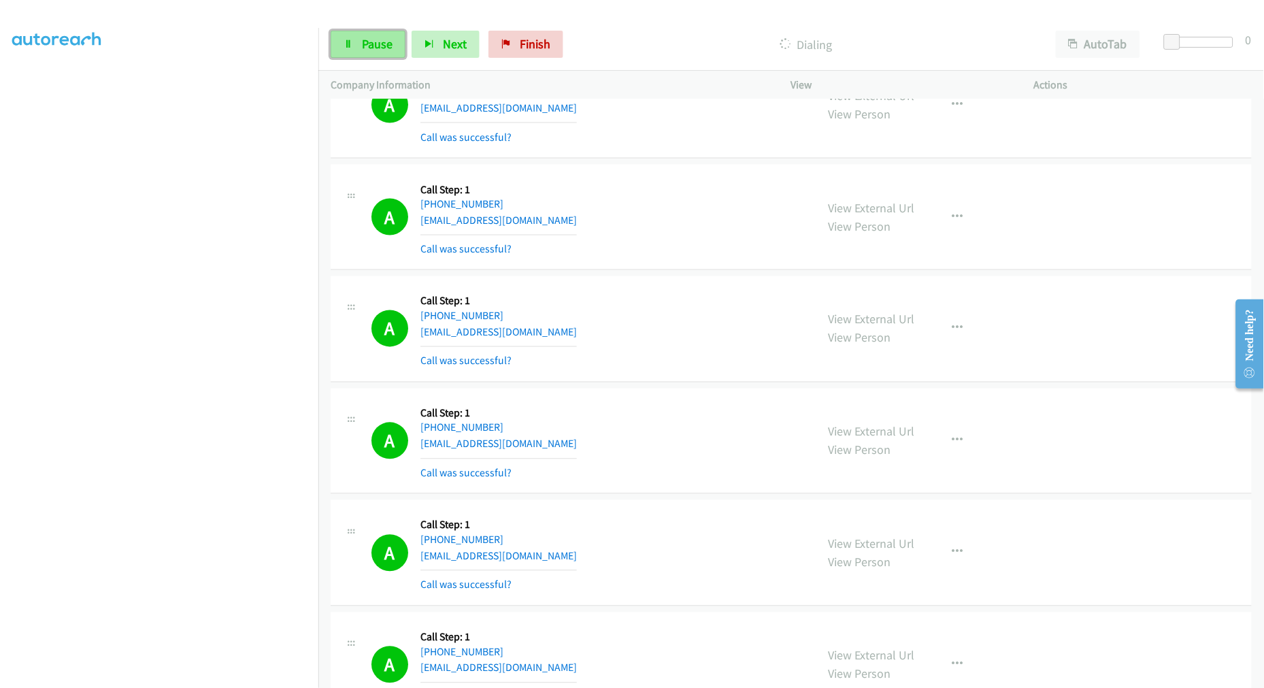
click at [362, 48] on span "Pause" at bounding box center [377, 44] width 31 height 16
click at [669, 162] on td "A Callback Scheduled Call Step: 1 America/Chicago +1 830-513-8589 kendrab117@gm…" at bounding box center [790, 106] width 945 height 112
